Goal: Task Accomplishment & Management: Manage account settings

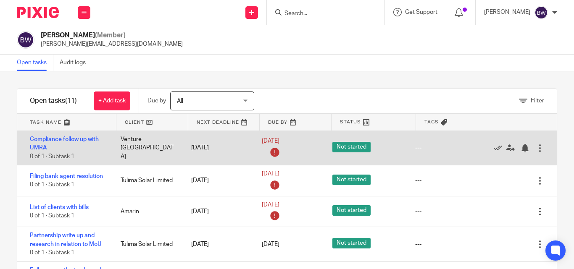
click at [269, 150] on div "17 Sep 2025" at bounding box center [289, 148] width 54 height 22
click at [266, 137] on link "17 Sep 2025" at bounding box center [281, 141] width 38 height 9
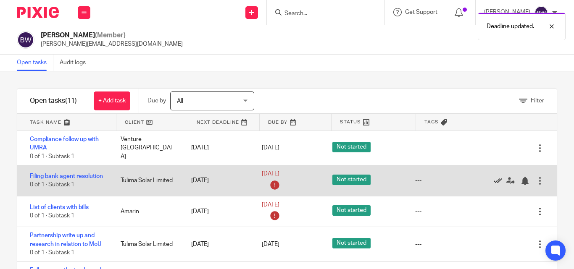
click at [494, 183] on icon at bounding box center [498, 181] width 8 height 8
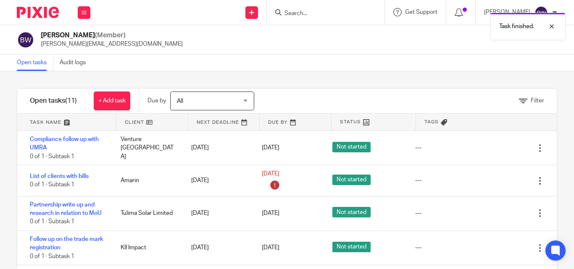
click at [494, 183] on icon at bounding box center [498, 181] width 8 height 8
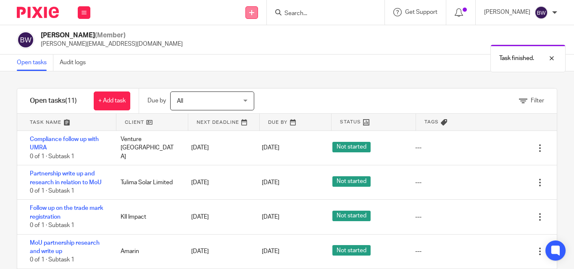
click at [252, 13] on icon at bounding box center [251, 12] width 5 height 5
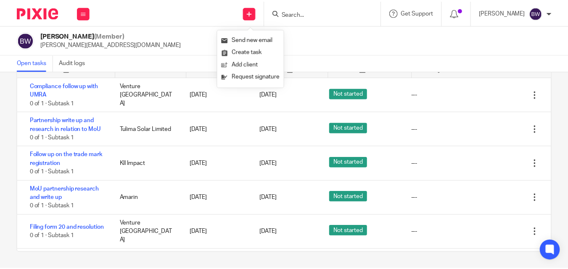
scroll to position [54, 0]
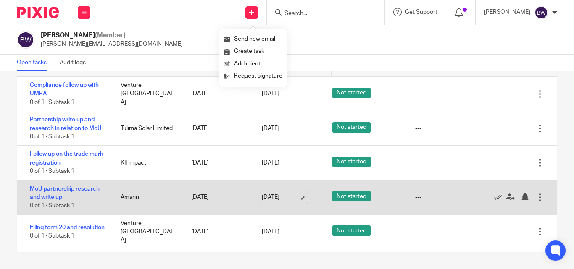
click at [282, 196] on link "18 Sep 2025" at bounding box center [281, 197] width 38 height 9
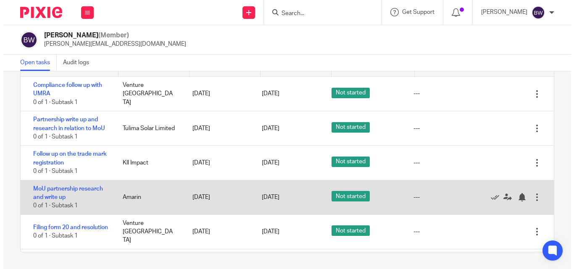
scroll to position [0, 0]
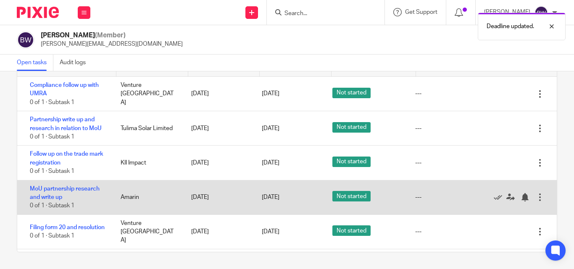
click at [349, 199] on span "Not started" at bounding box center [352, 196] width 38 height 11
click at [44, 191] on link "MoU partnership research and write up" at bounding box center [65, 193] width 70 height 14
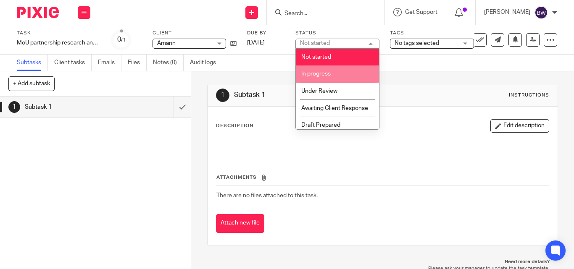
click at [332, 76] on li "In progress" at bounding box center [337, 74] width 83 height 17
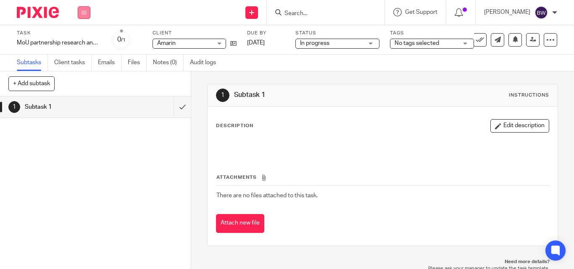
click at [83, 18] on button at bounding box center [84, 12] width 13 height 13
click at [77, 77] on link "Team" at bounding box center [80, 76] width 14 height 6
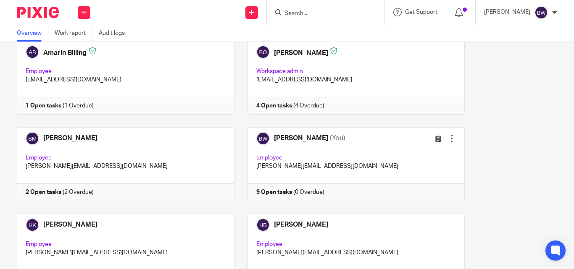
scroll to position [195, 0]
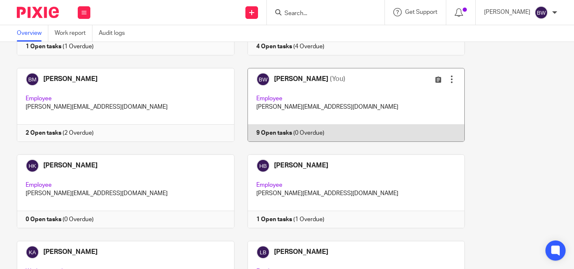
click at [352, 119] on link at bounding box center [350, 105] width 231 height 74
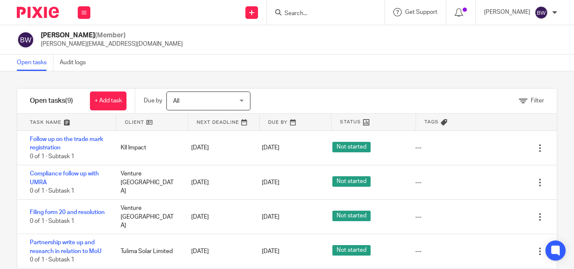
click at [366, 127] on div "Status" at bounding box center [374, 122] width 84 height 17
